Goal: Check status: Check status

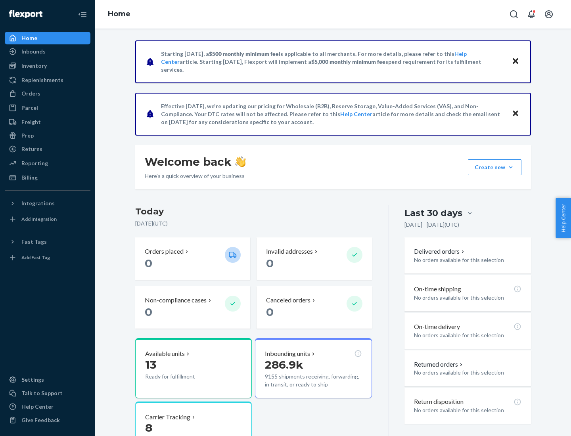
click at [511, 167] on button "Create new Create new inbound Create new order Create new product" at bounding box center [495, 167] width 54 height 16
click at [33, 52] on div "Inbounds" at bounding box center [33, 52] width 24 height 8
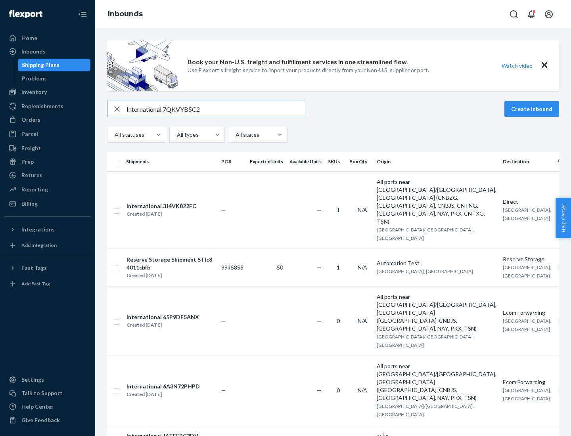
type input "International 7QKVYB5C29"
click at [176, 210] on div "Created [DATE]" at bounding box center [162, 214] width 70 height 8
